Goal: Task Accomplishment & Management: Use online tool/utility

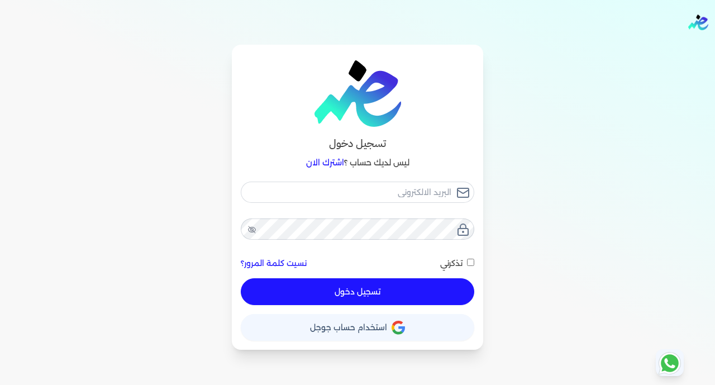
click at [341, 327] on span "استخدام حساب جوجل" at bounding box center [348, 327] width 77 height 8
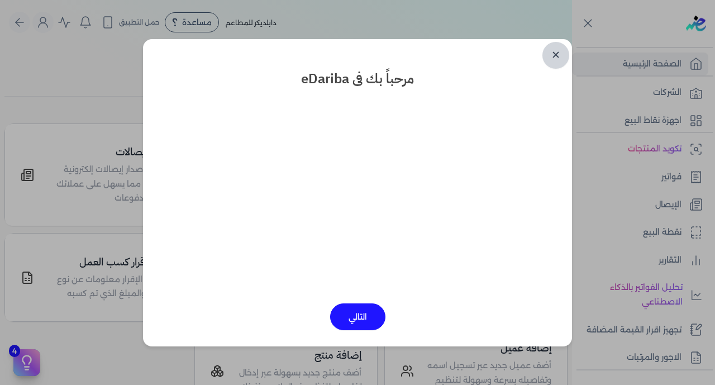
click at [557, 53] on link "✕" at bounding box center [555, 55] width 27 height 27
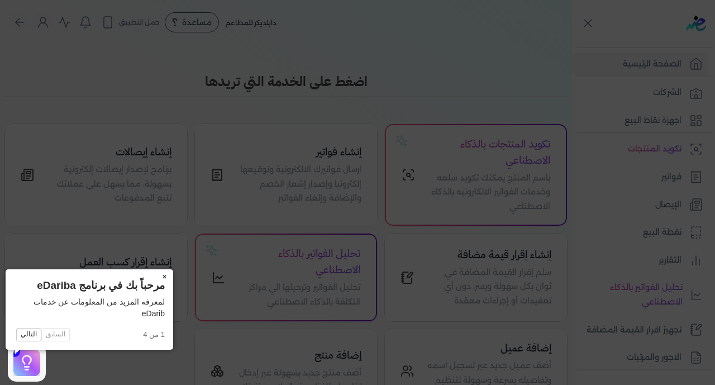
click at [155, 276] on button "×" at bounding box center [164, 277] width 18 height 16
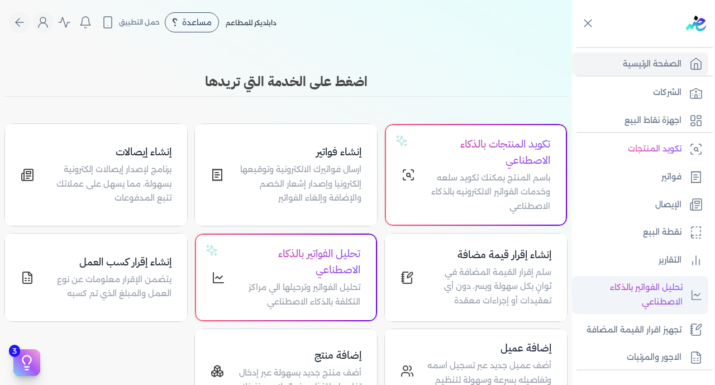
scroll to position [218, 0]
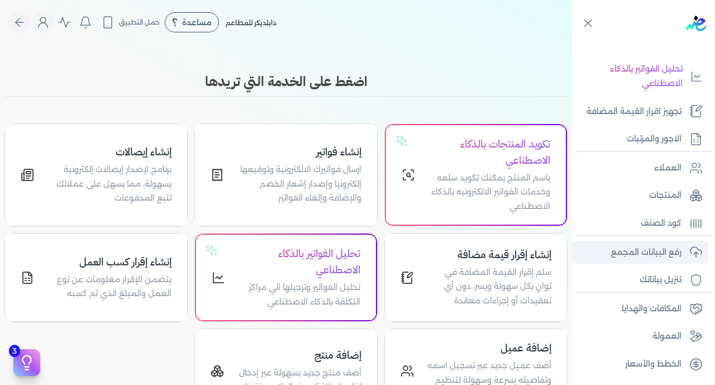
click at [650, 250] on p "رفع البيانات المجمع" at bounding box center [646, 252] width 70 height 15
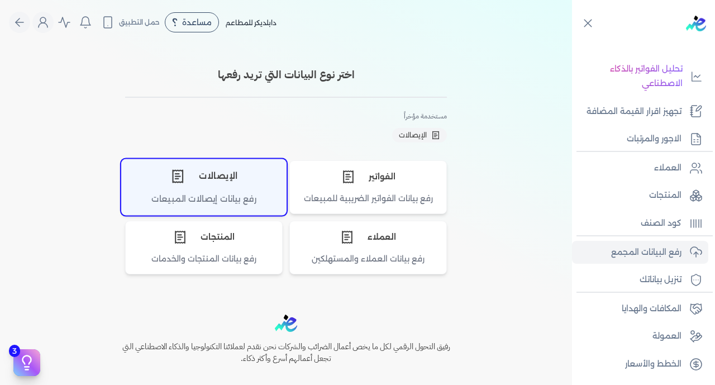
click at [213, 196] on div "رفع بيانات إيصالات المبيعات" at bounding box center [204, 204] width 164 height 22
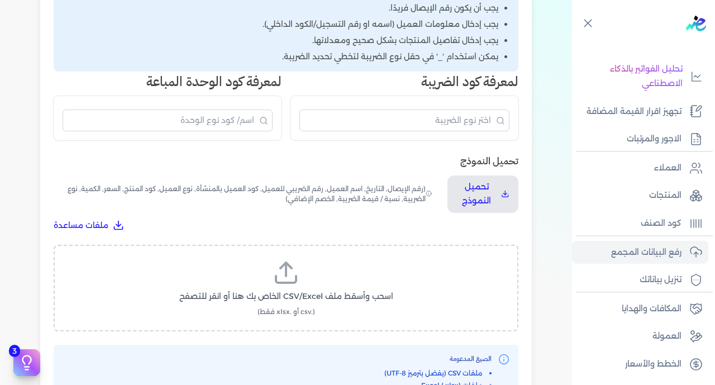
scroll to position [402, 0]
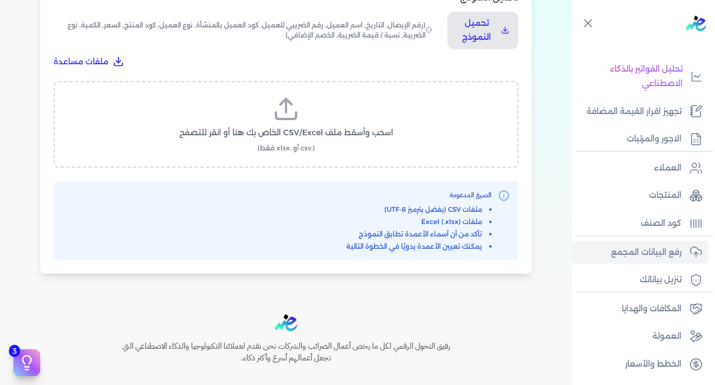
click at [345, 96] on label "اسحب وأسقط ملف CSV/Excel الخاص بك هنا أو انقر للتصفح (.csv أو .xlsx فقط)" at bounding box center [286, 125] width 436 height 58
click at [0, 0] on input "اسحب وأسقط ملف CSV/Excel الخاص بك هنا أو انقر للتصفح (.csv أو .xlsx فقط)" at bounding box center [0, 0] width 0 height 0
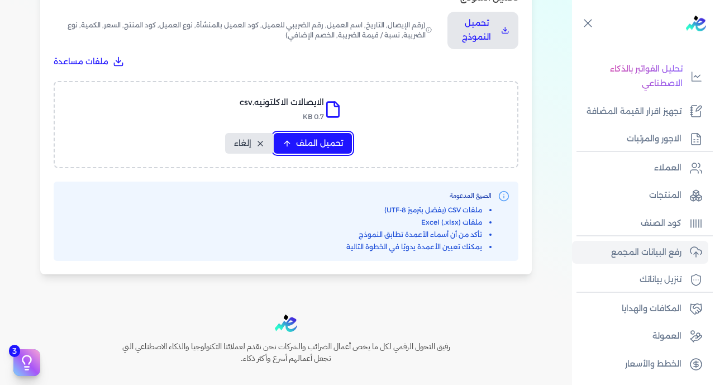
click at [306, 137] on span "تحميل الملف" at bounding box center [319, 143] width 47 height 12
select select "رقم الإيصال"
select select "سيريال المنتج"
select select "السعر"
select select "الكمية"
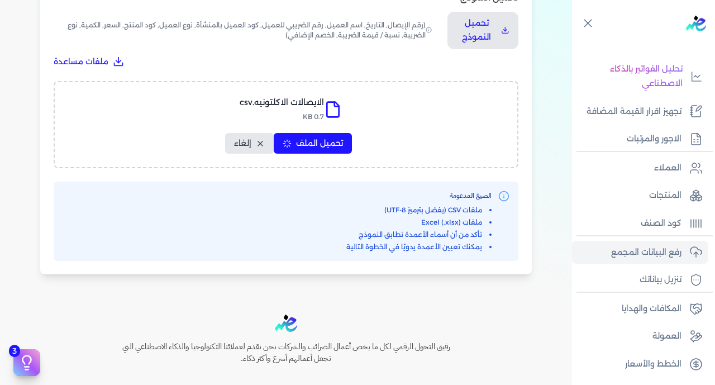
select select "نوع الضريبة"
select select "نسبة / قيمة الضريبة"
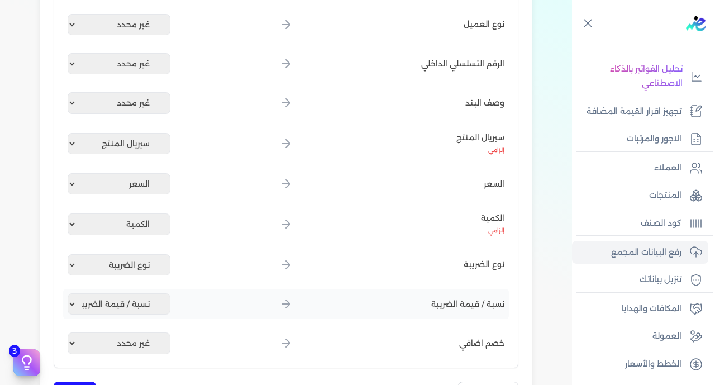
scroll to position [622, 0]
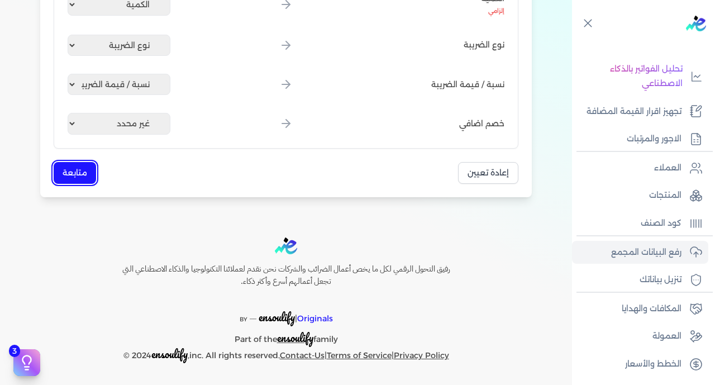
click at [79, 172] on button "متابعة" at bounding box center [75, 173] width 42 height 22
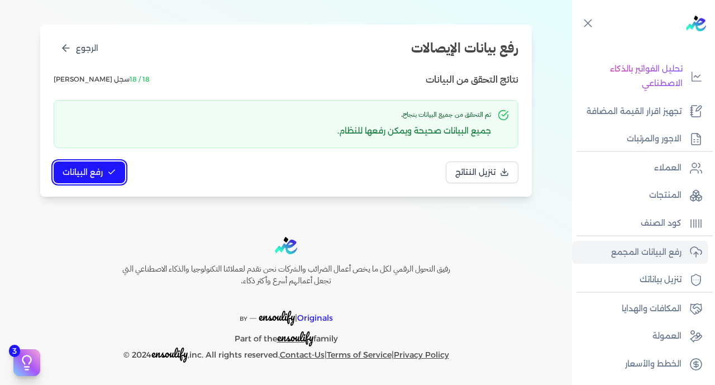
click at [96, 166] on span "رفع البيانات" at bounding box center [83, 172] width 40 height 12
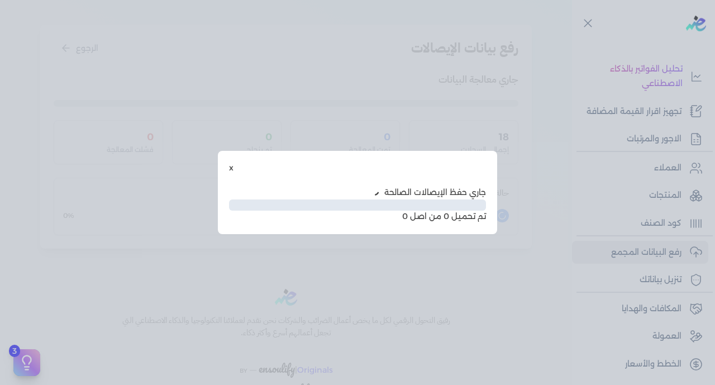
scroll to position [57, 0]
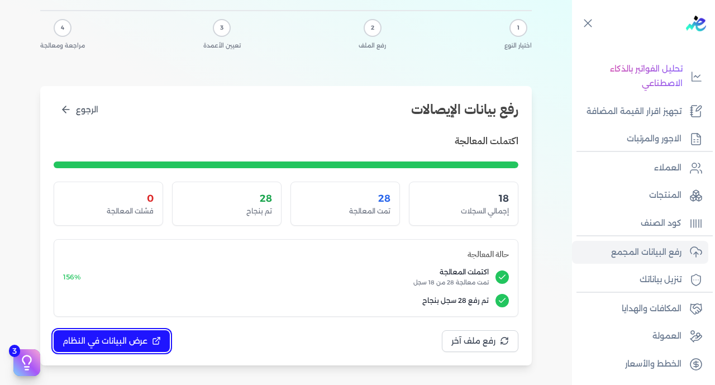
click at [135, 343] on span "عرض البيانات في النظام" at bounding box center [105, 341] width 85 height 12
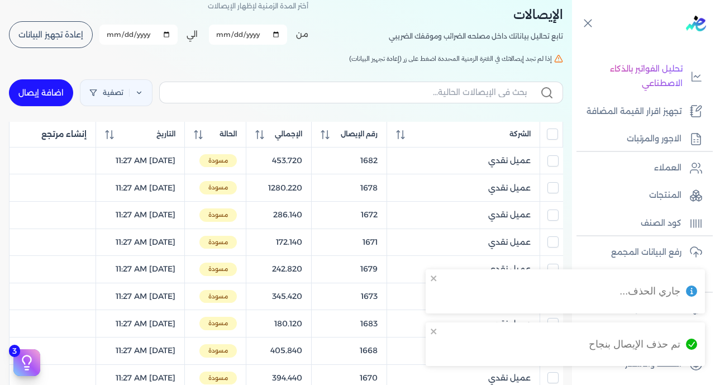
click at [553, 134] on input "All items unselected" at bounding box center [552, 133] width 11 height 11
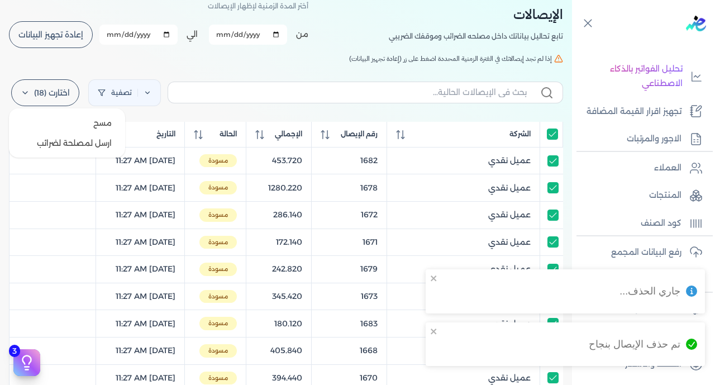
click at [51, 88] on label "اختارت (18)" at bounding box center [45, 92] width 68 height 27
click at [73, 144] on button "ارسل لمصلحة لضرائب" at bounding box center [66, 143] width 107 height 20
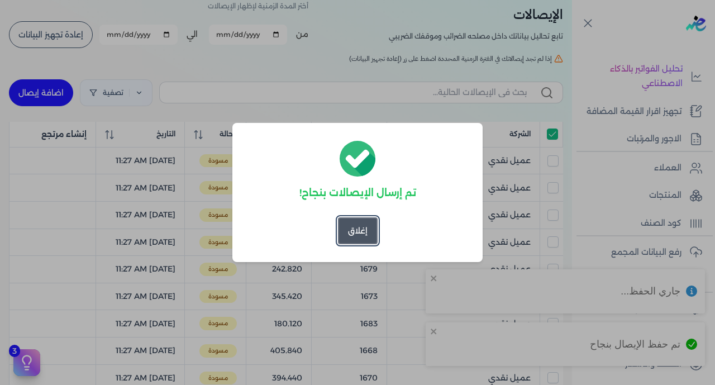
click at [340, 240] on button "إغلاق" at bounding box center [358, 230] width 40 height 27
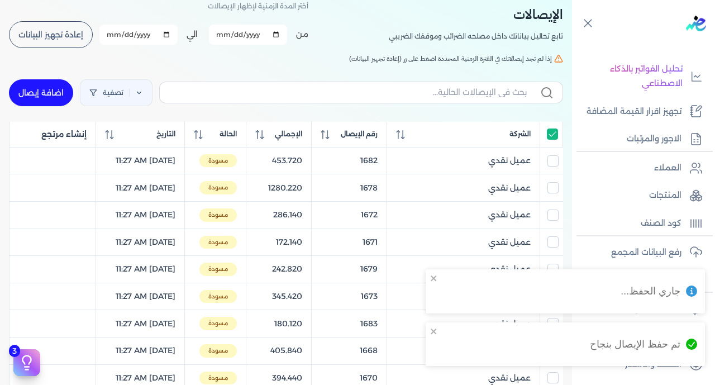
click at [556, 135] on input "All items selected" at bounding box center [552, 133] width 11 height 11
checkbox input "false"
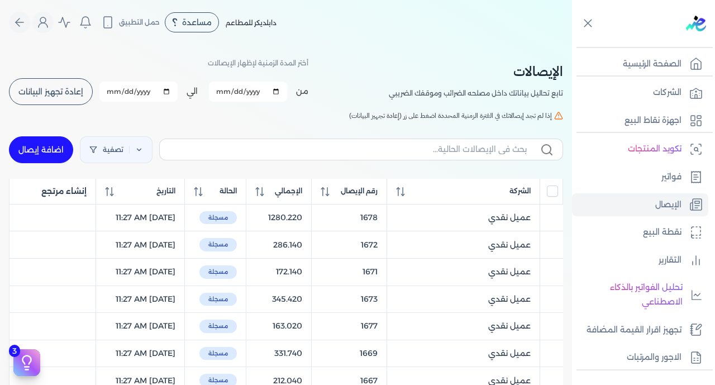
click at [57, 88] on span "إعادة تجهيز البيانات" at bounding box center [50, 92] width 65 height 8
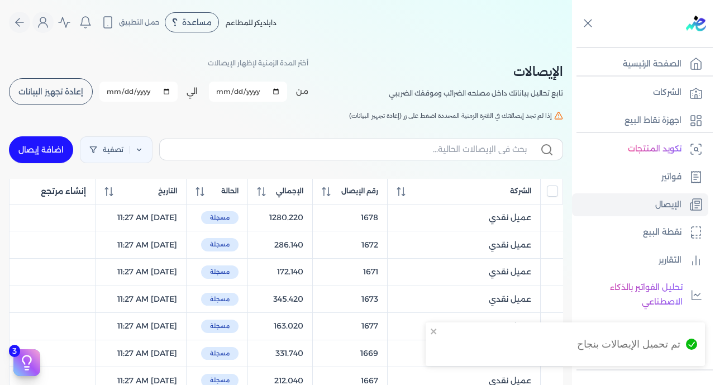
checkbox input "false"
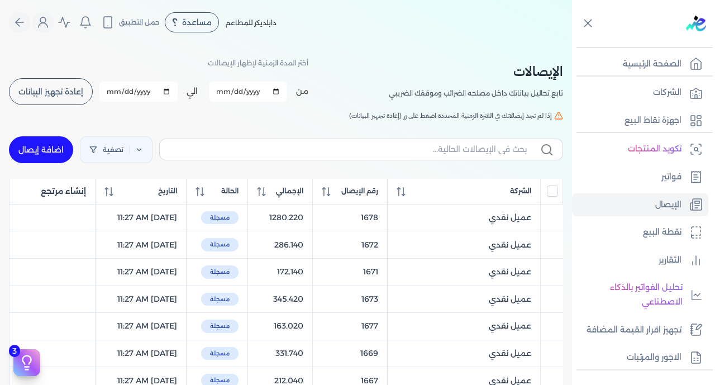
click at [363, 192] on span "رقم الإيصال" at bounding box center [359, 191] width 37 height 10
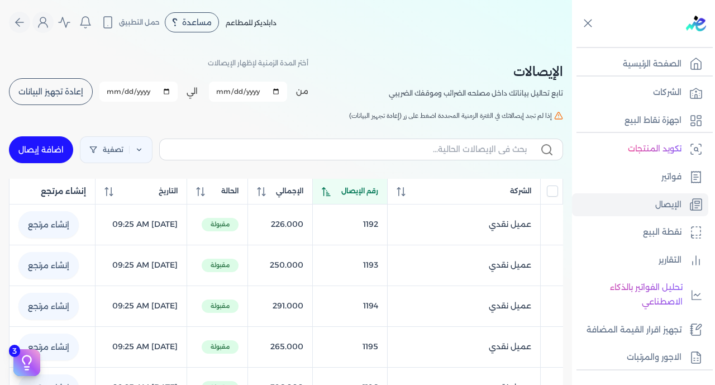
click at [363, 192] on span "رقم الإيصال" at bounding box center [359, 191] width 37 height 10
